Goal: Navigation & Orientation: Find specific page/section

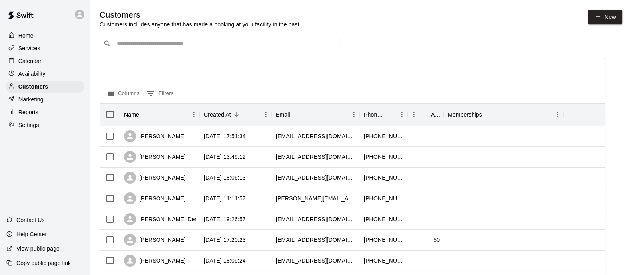
click at [38, 39] on div "Home" at bounding box center [44, 36] width 77 height 12
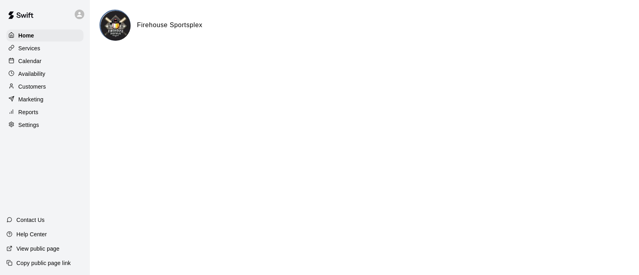
click at [45, 52] on div "Services" at bounding box center [44, 48] width 77 height 12
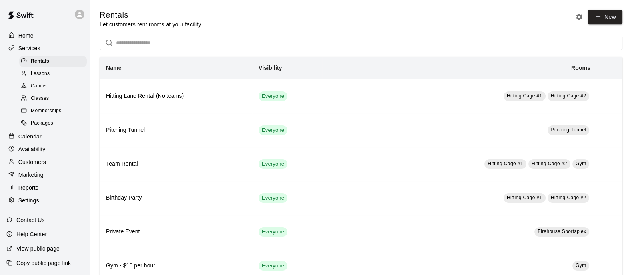
click at [51, 136] on div "Home Services Rentals Lessons Camps Classes Memberships Packages Calendar Avail…" at bounding box center [45, 118] width 90 height 179
click at [52, 150] on div "Availability" at bounding box center [44, 149] width 77 height 12
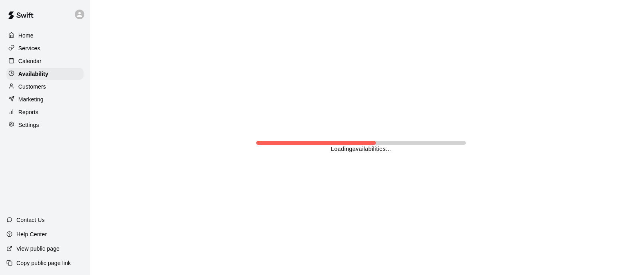
click at [42, 49] on div "Services" at bounding box center [44, 48] width 77 height 12
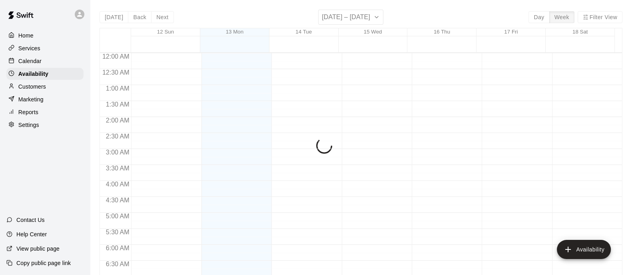
scroll to position [536, 0]
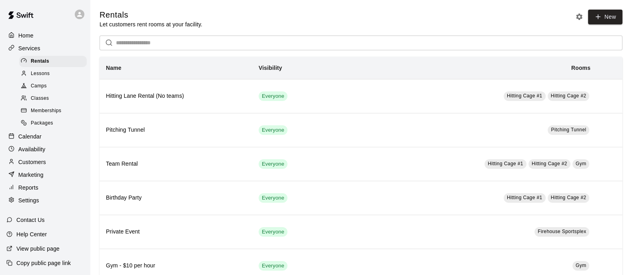
click at [53, 167] on div "Customers" at bounding box center [44, 162] width 77 height 12
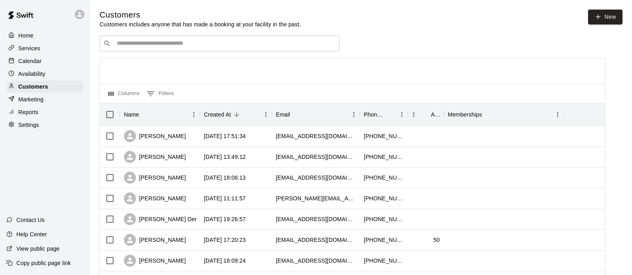
click at [178, 40] on div "​ ​" at bounding box center [220, 44] width 240 height 16
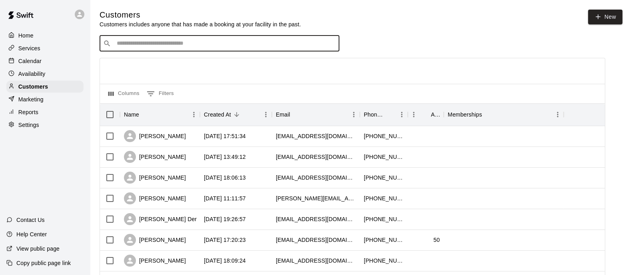
paste input "**********"
type input "**********"
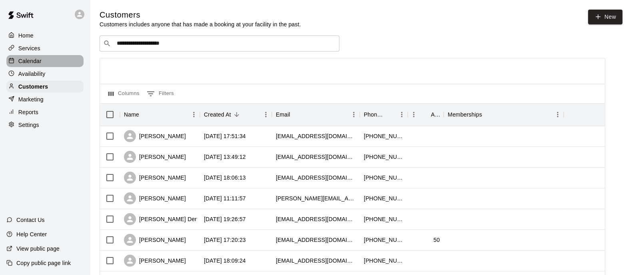
click at [39, 63] on p "Calendar" at bounding box center [29, 61] width 23 height 8
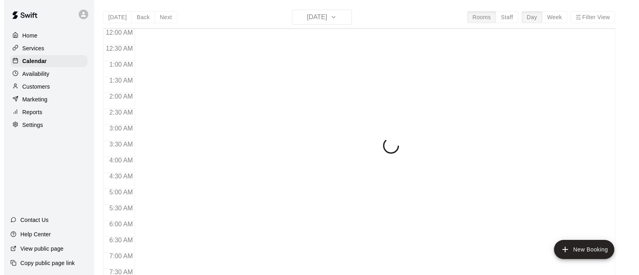
scroll to position [512, 0]
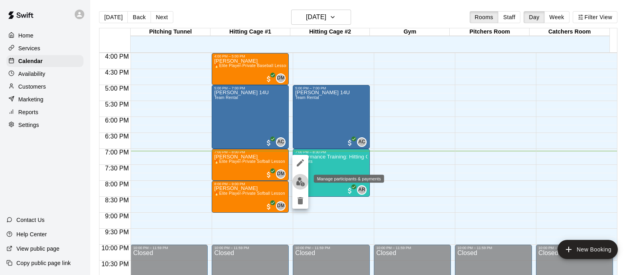
click at [301, 183] on img "edit" at bounding box center [300, 181] width 9 height 9
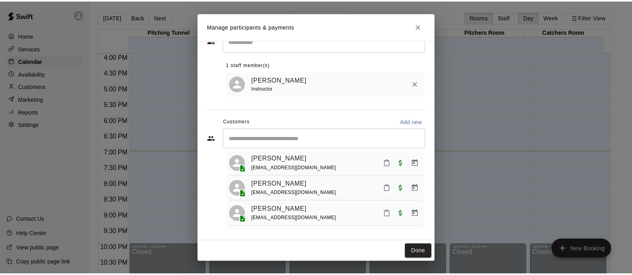
scroll to position [32, 0]
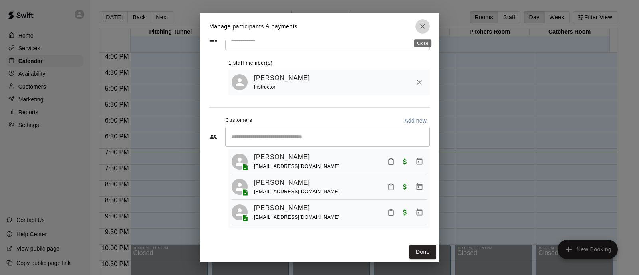
click at [424, 27] on icon "Close" at bounding box center [422, 26] width 5 height 5
